Goal: Check status: Check status

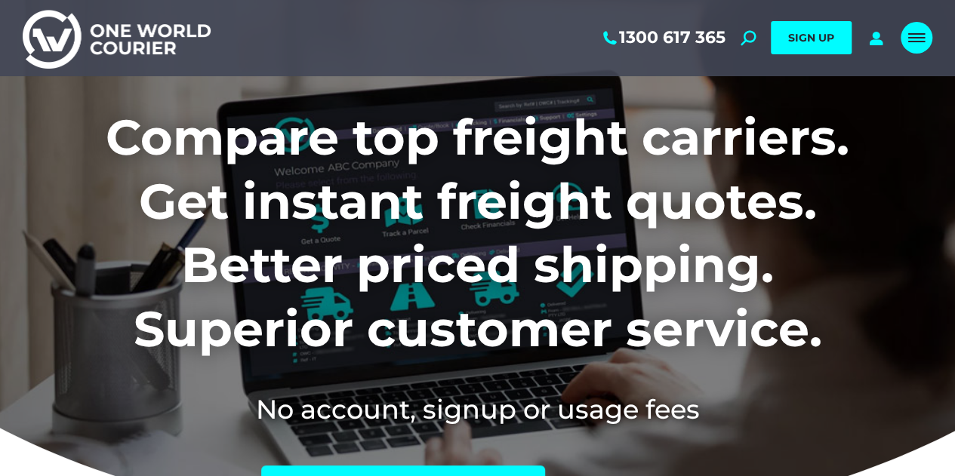
click at [912, 34] on div "Mobile menu icon" at bounding box center [916, 38] width 17 height 12
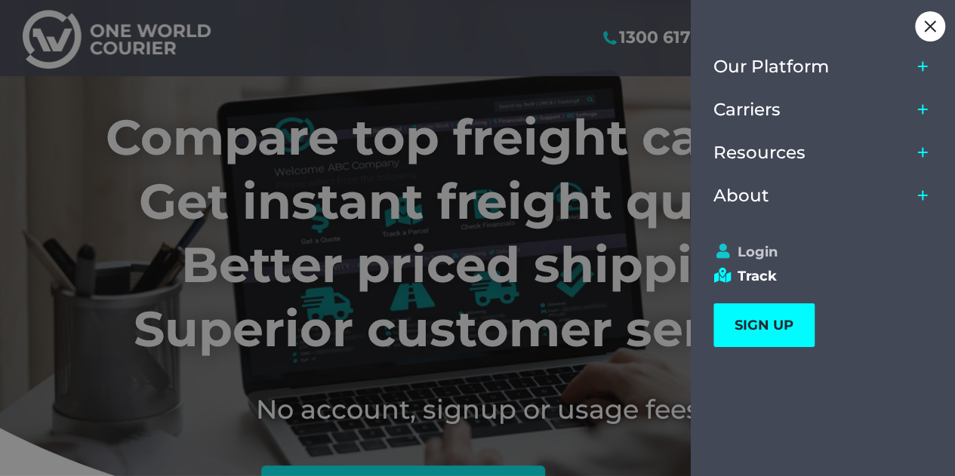
click at [768, 249] on link "Login" at bounding box center [815, 252] width 205 height 17
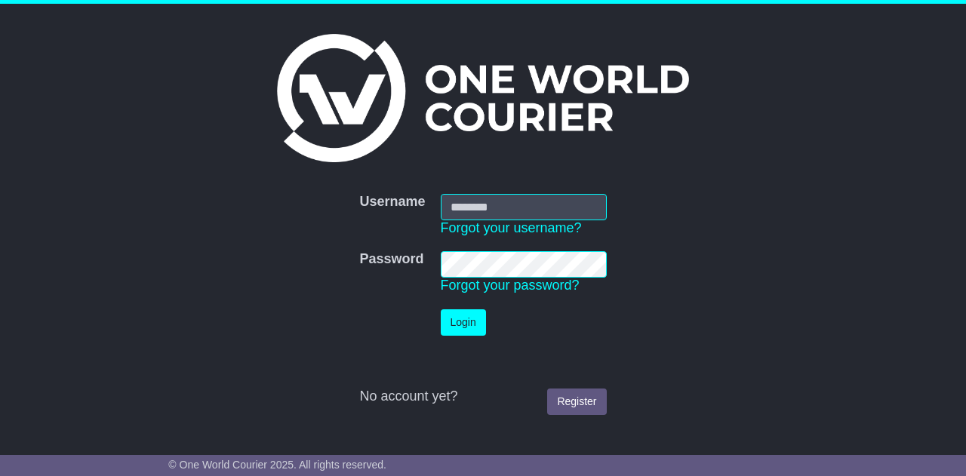
type input "**********"
click at [470, 328] on button "Login" at bounding box center [463, 322] width 45 height 26
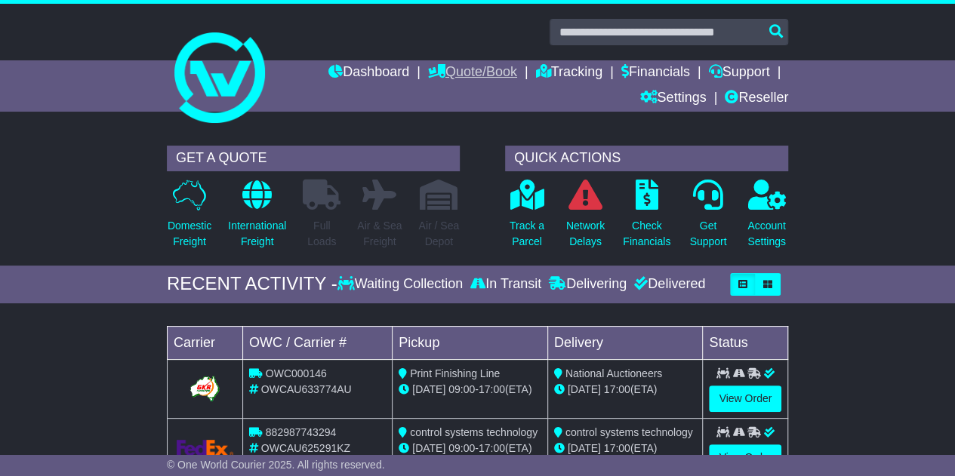
click at [469, 66] on link "Quote/Book" at bounding box center [472, 73] width 89 height 26
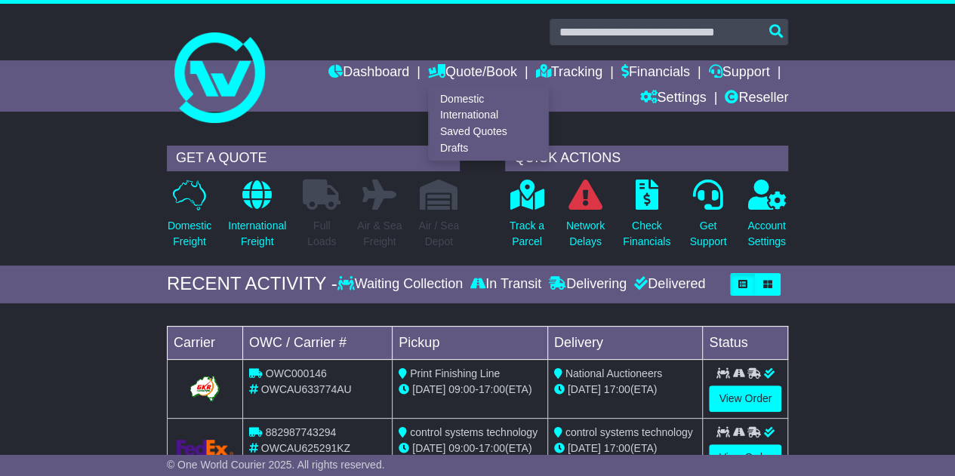
click at [868, 174] on div "GET A QUOTE Domestic Freight International Freight Full Loads Air & Sea Freight…" at bounding box center [477, 202] width 955 height 128
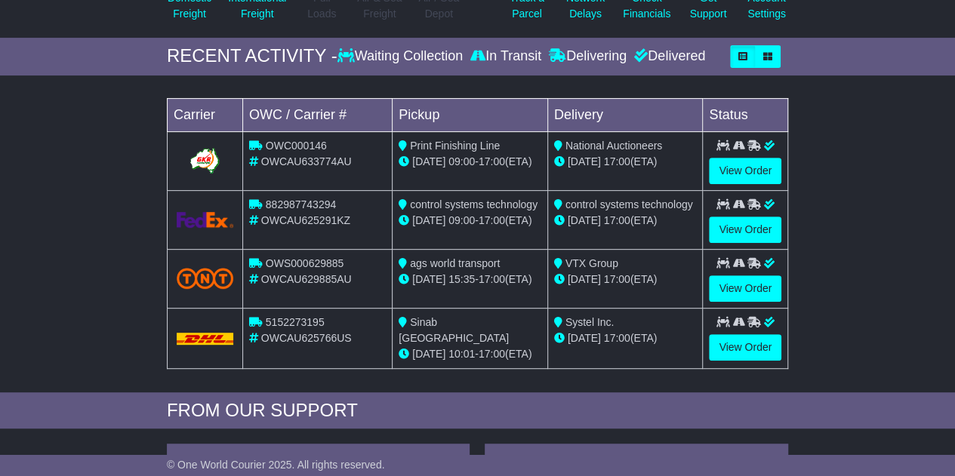
scroll to position [302, 0]
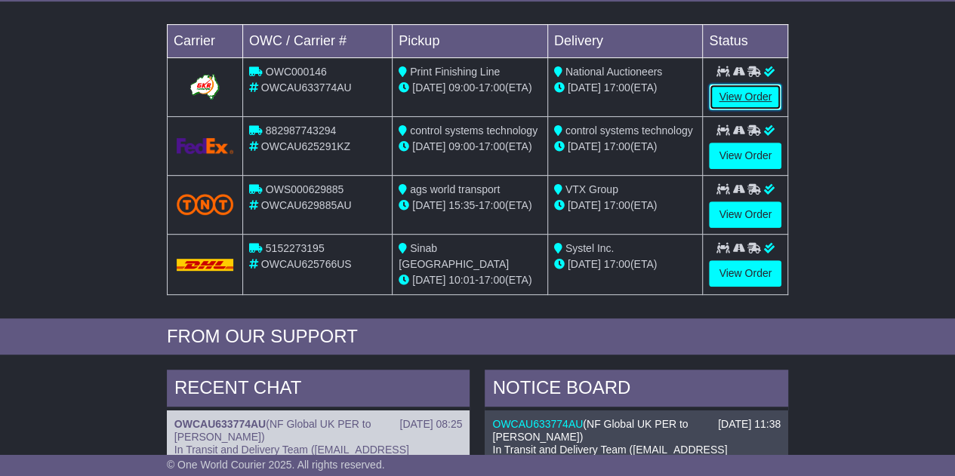
click at [736, 88] on link "View Order" at bounding box center [745, 97] width 72 height 26
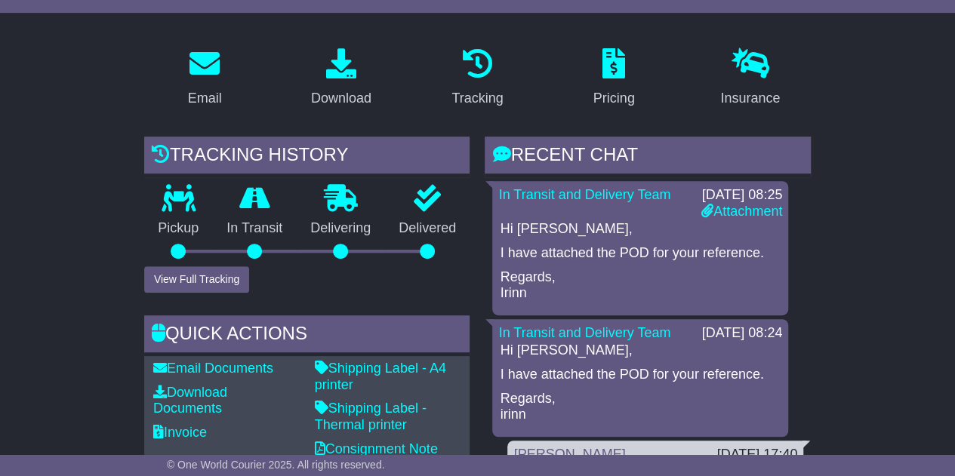
scroll to position [377, 0]
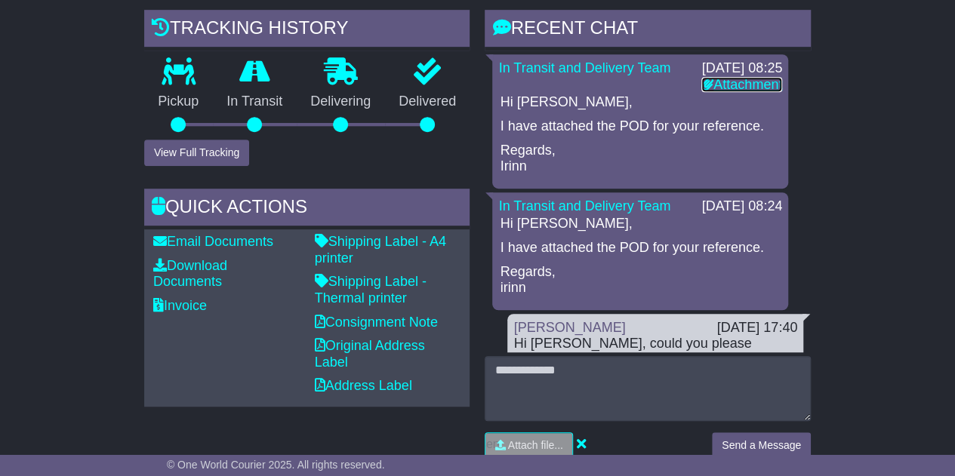
drag, startPoint x: 732, startPoint y: 78, endPoint x: 727, endPoint y: 84, distance: 8.0
click at [727, 84] on link "Attachment" at bounding box center [741, 84] width 81 height 15
